Goal: Information Seeking & Learning: Learn about a topic

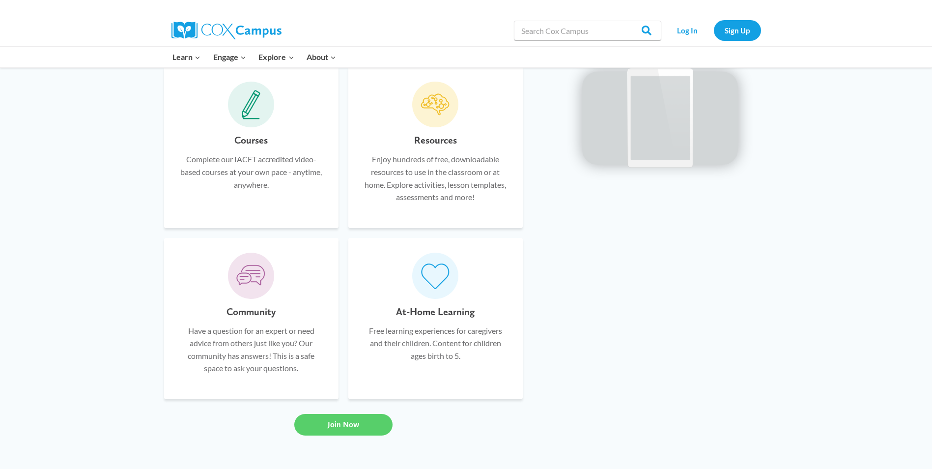
scroll to position [648, 0]
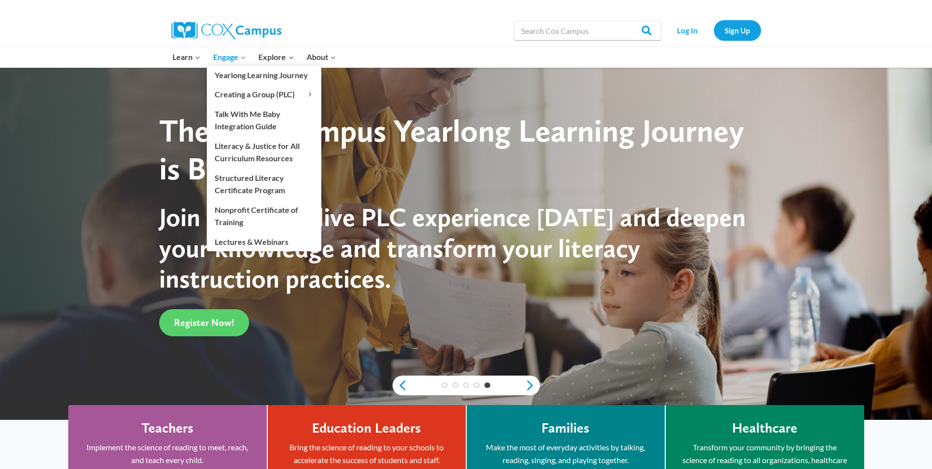
click at [237, 57] on span "Engage Expand" at bounding box center [229, 57] width 33 height 13
click at [227, 57] on span "Engage Expand" at bounding box center [229, 57] width 33 height 13
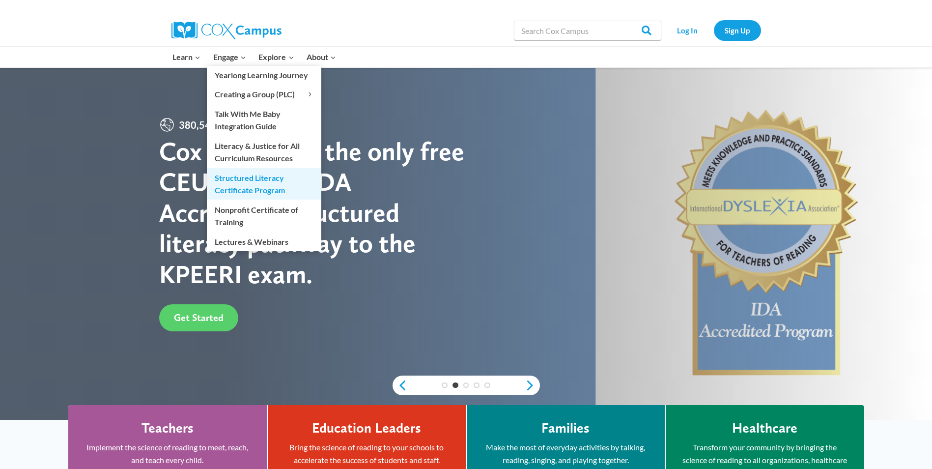
click at [230, 175] on link "Structured Literacy Certificate Program" at bounding box center [264, 183] width 114 height 31
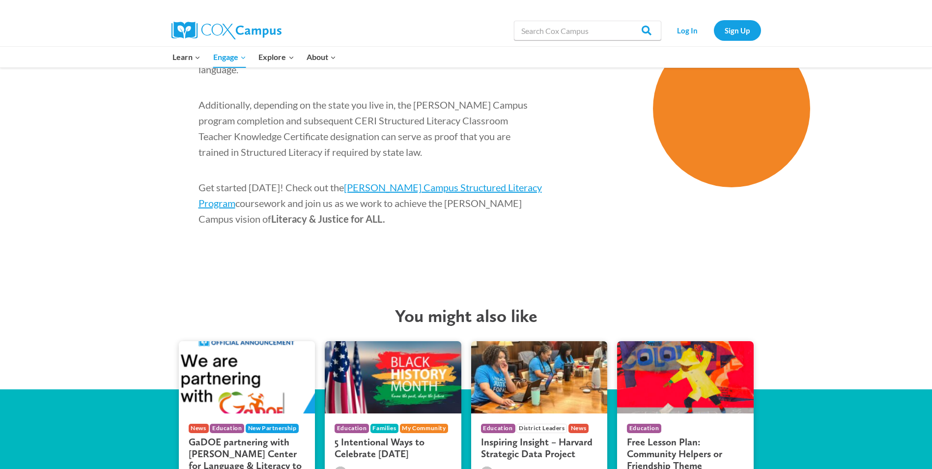
scroll to position [1594, 0]
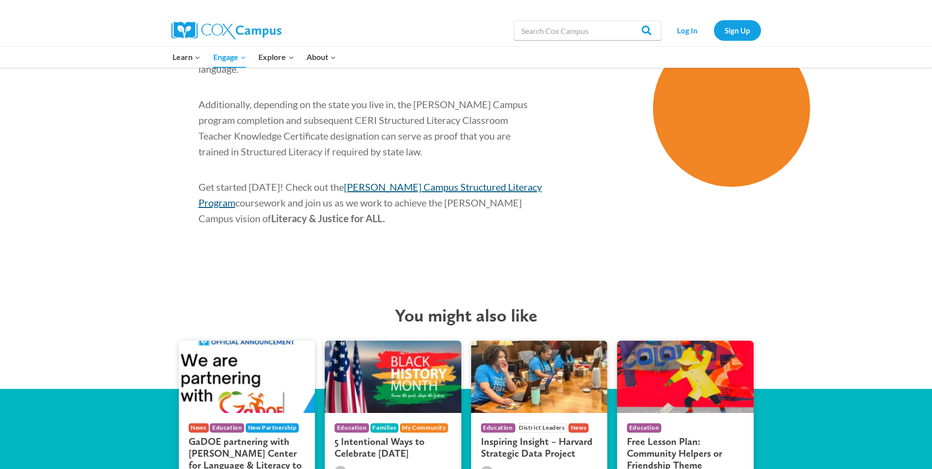
click at [412, 181] on span "Cox Campus Structured Literacy Program" at bounding box center [370, 195] width 343 height 28
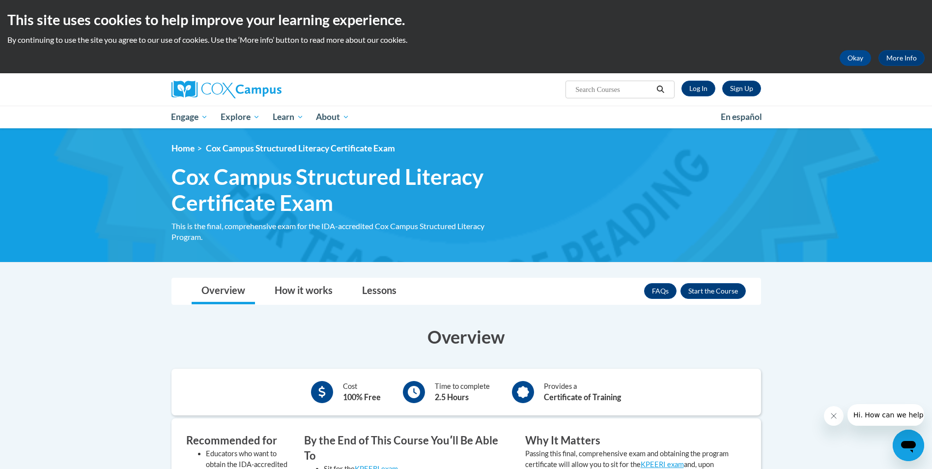
click at [578, 87] on input "Search..." at bounding box center [613, 90] width 79 height 12
type input "[MEDICAL_DATA] series"
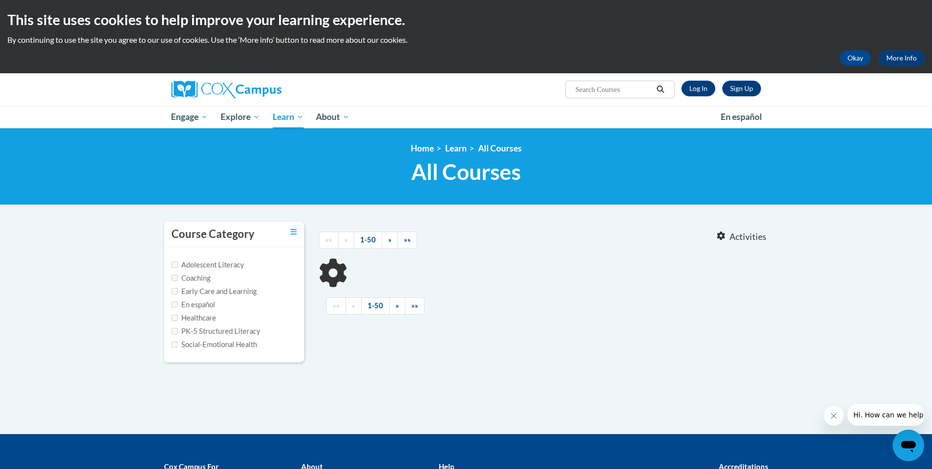
type input "dyslexia series"
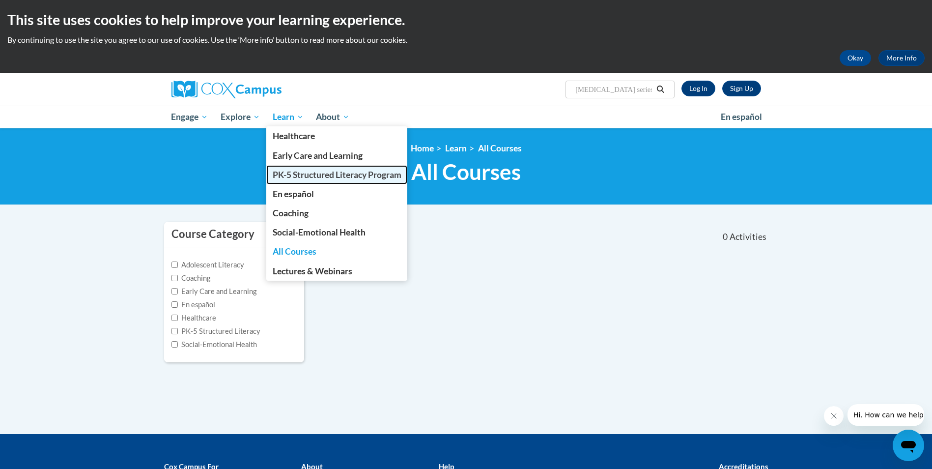
click at [298, 173] on span "PK-5 Structured Literacy Program" at bounding box center [337, 175] width 129 height 10
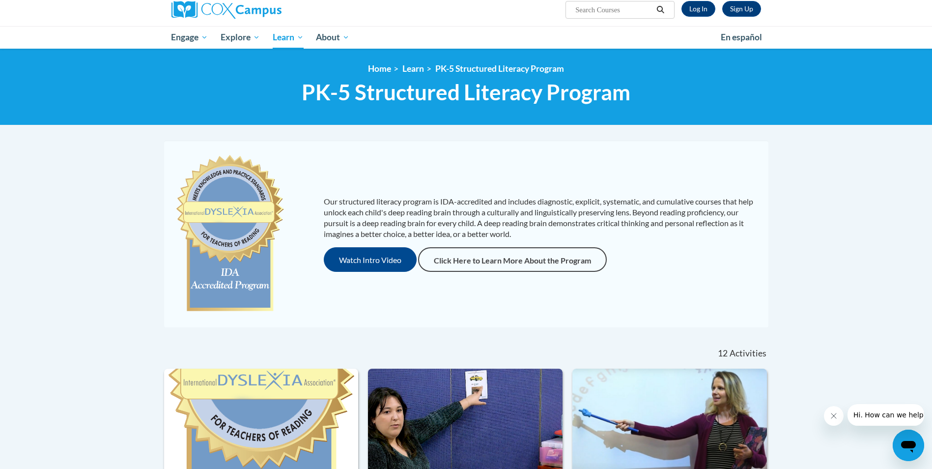
scroll to position [92, 0]
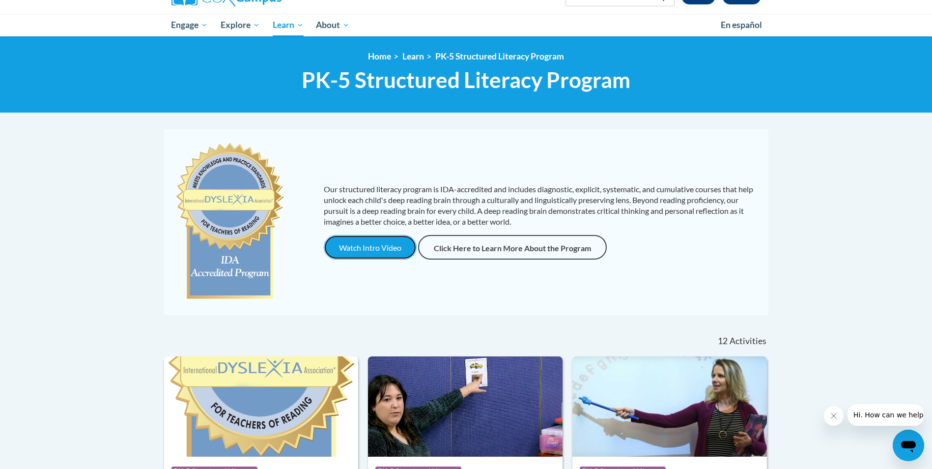
click at [372, 245] on button "Watch Intro Video" at bounding box center [370, 247] width 93 height 25
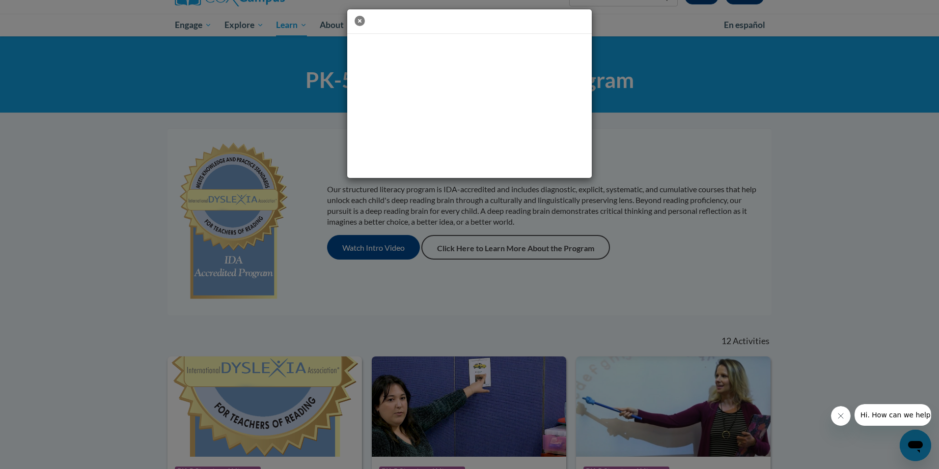
click at [361, 20] on icon "button" at bounding box center [360, 21] width 10 height 10
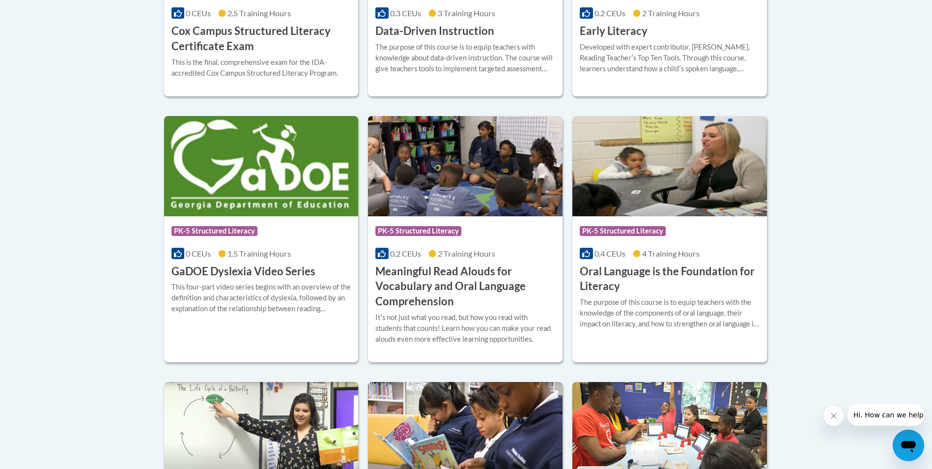
scroll to position [577, 0]
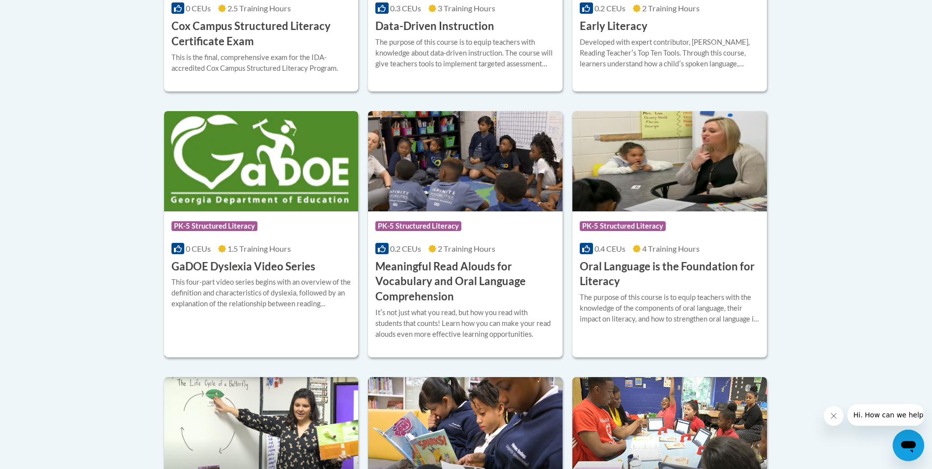
click at [253, 224] on span "PK-5 Structured Literacy" at bounding box center [214, 226] width 86 height 10
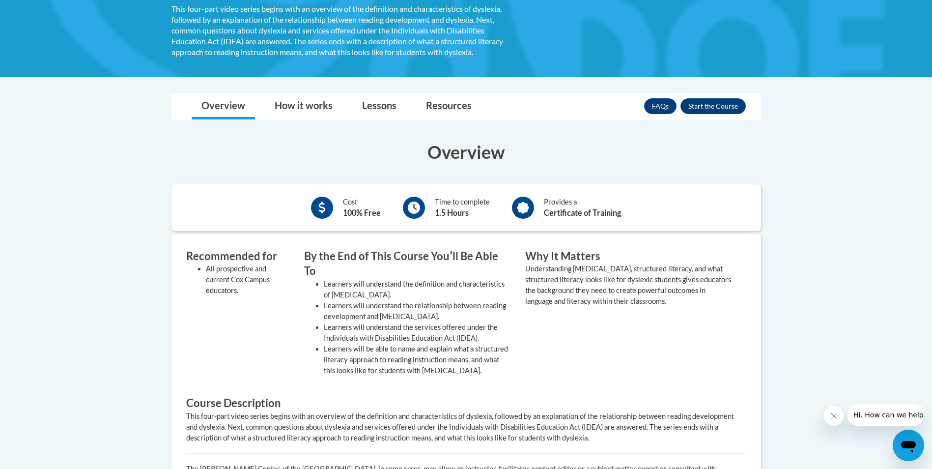
scroll to position [192, 0]
